Goal: Information Seeking & Learning: Learn about a topic

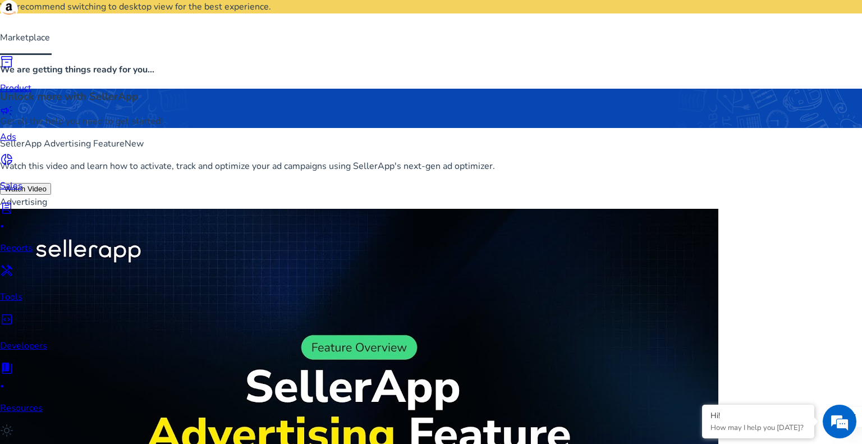
scroll to position [608, 0]
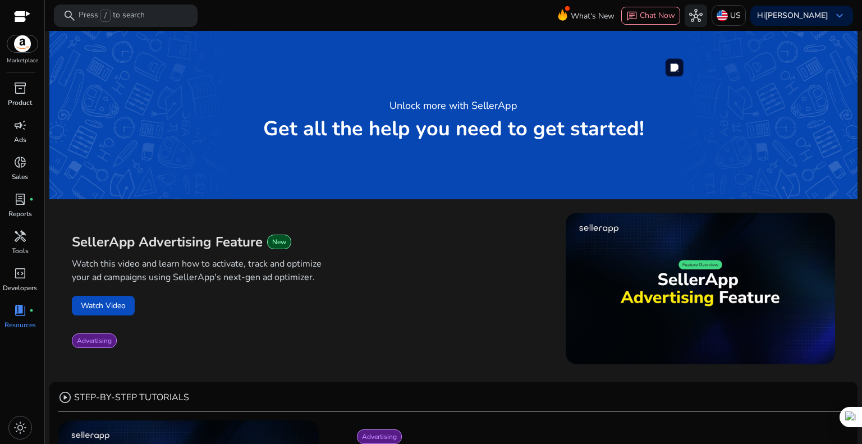
scroll to position [608, 0]
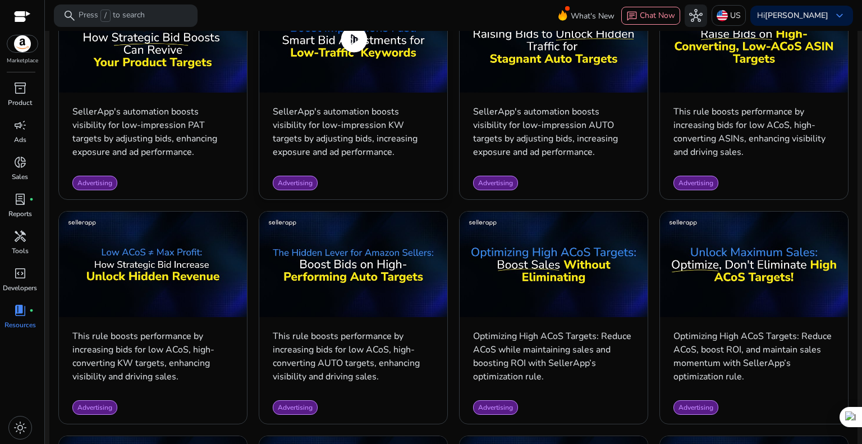
scroll to position [602, 0]
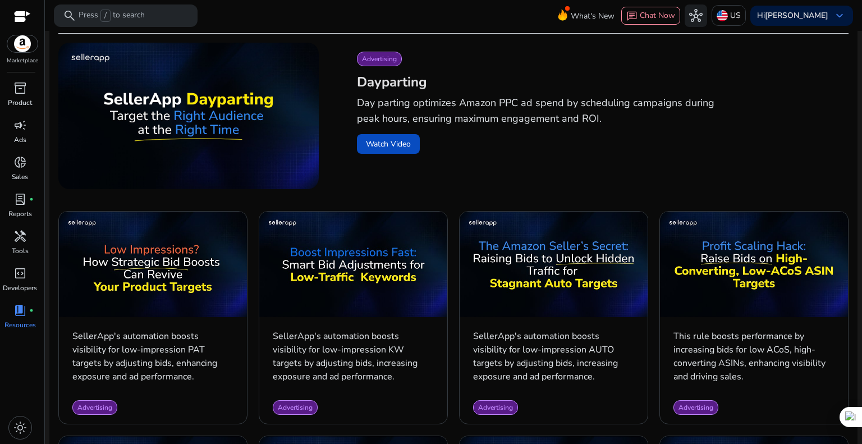
scroll to position [434, 0]
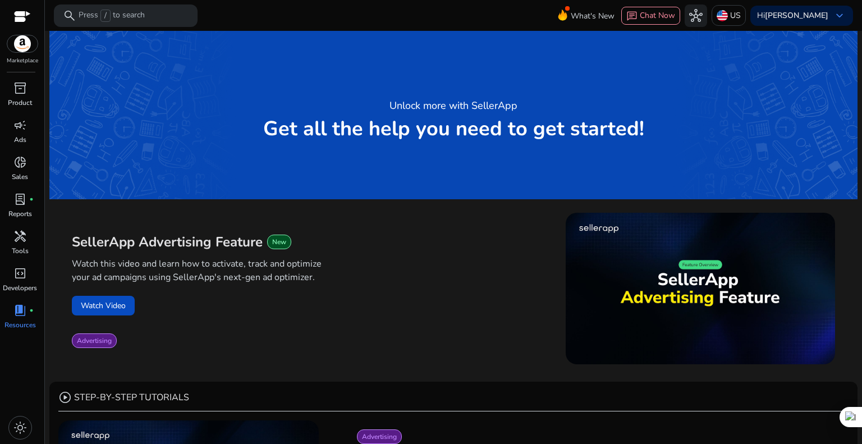
scroll to position [434, 0]
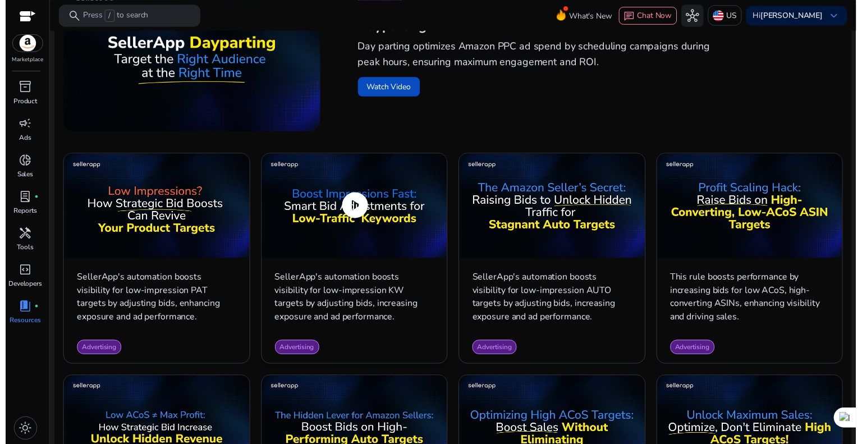
scroll to position [434, 0]
